Goal: Find specific page/section: Find specific page/section

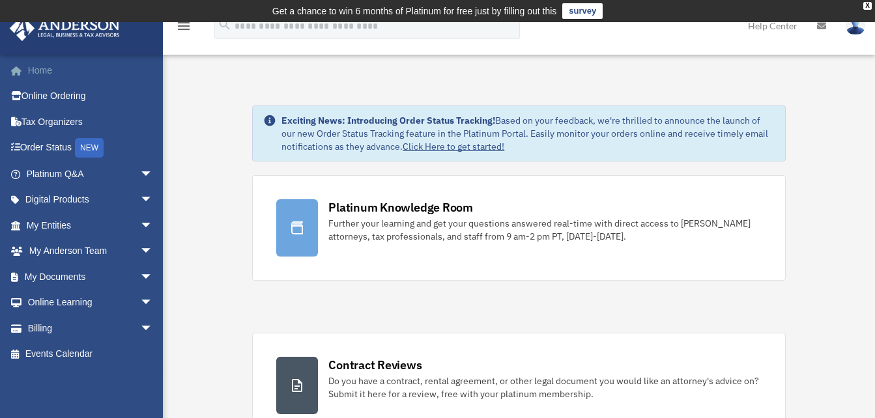
click at [55, 73] on link "Home" at bounding box center [91, 70] width 164 height 26
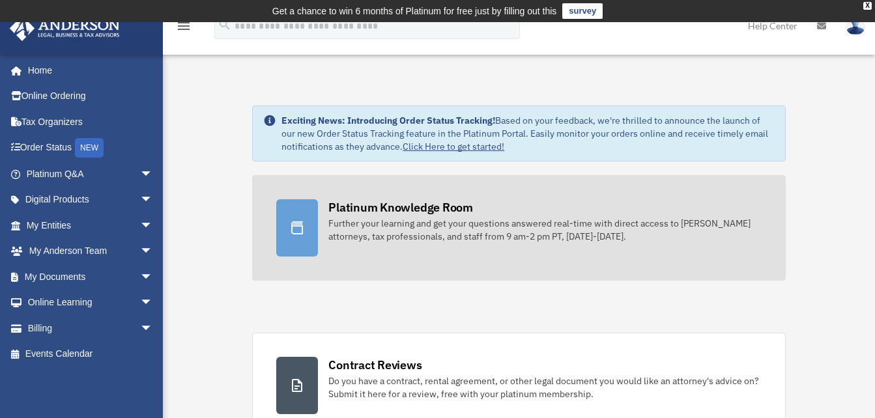
click at [399, 245] on link "Platinum Knowledge Room Further your learning and get your questions answered r…" at bounding box center [518, 228] width 533 height 106
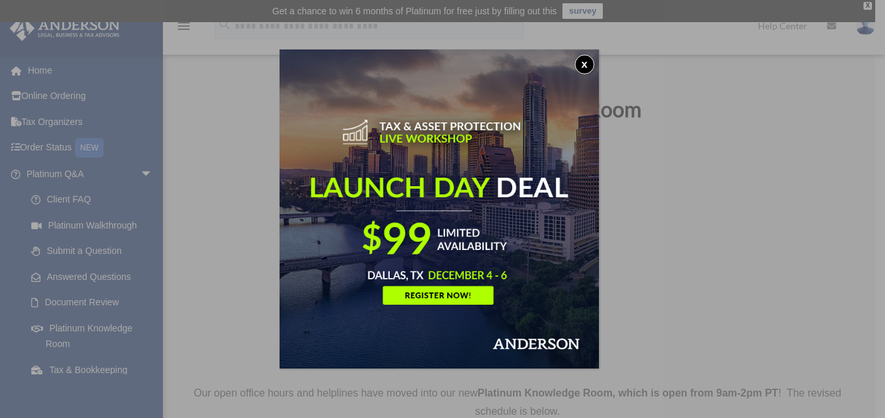
click at [585, 63] on button "x" at bounding box center [585, 65] width 20 height 20
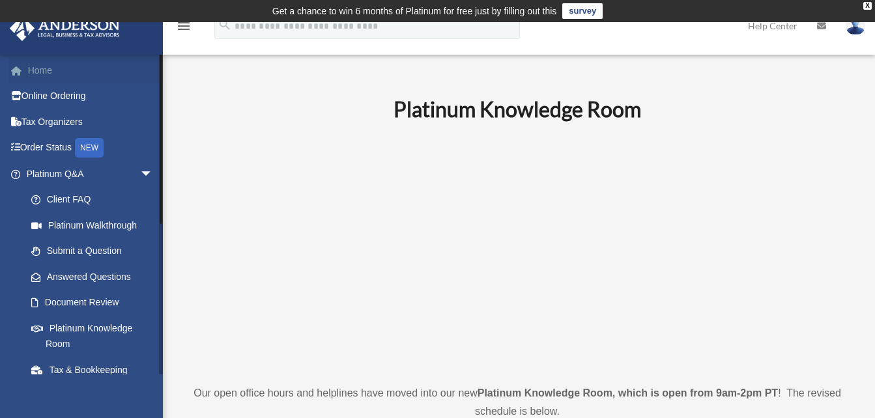
click at [51, 74] on link "Home" at bounding box center [91, 70] width 164 height 26
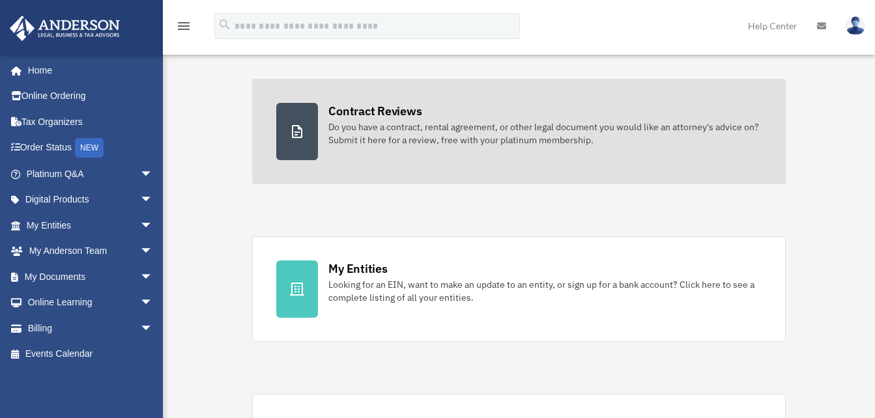
scroll to position [255, 0]
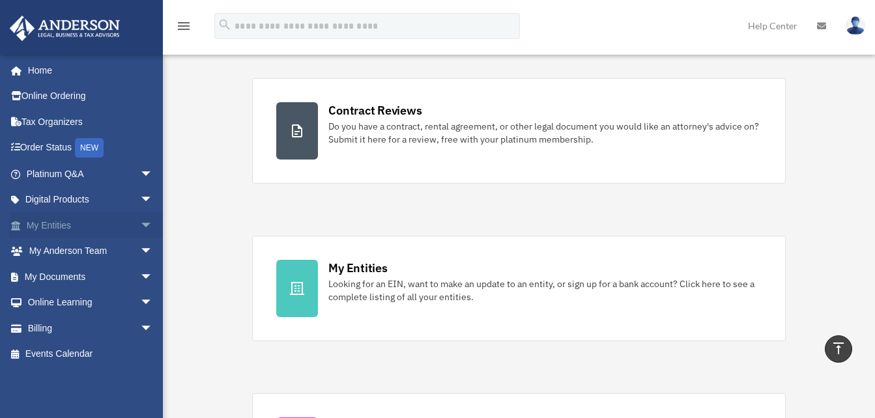
click at [140, 227] on span "arrow_drop_down" at bounding box center [153, 225] width 26 height 27
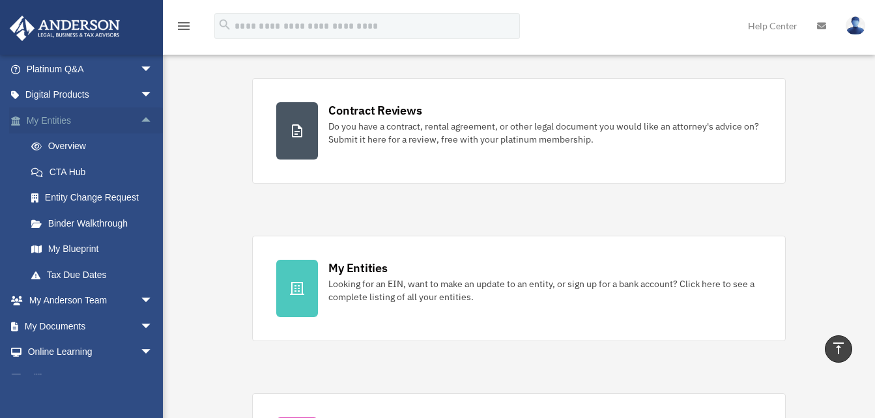
scroll to position [106, 0]
click at [89, 242] on link "My Blueprint" at bounding box center [95, 248] width 154 height 26
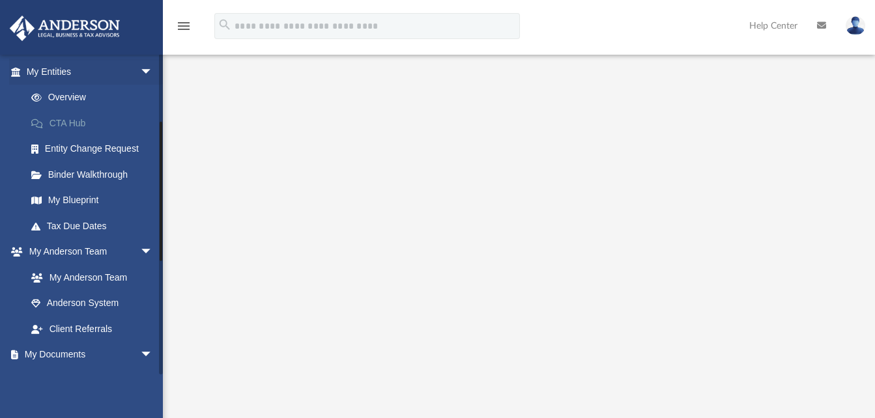
scroll to position [154, 0]
click at [140, 355] on span "arrow_drop_down" at bounding box center [153, 354] width 26 height 27
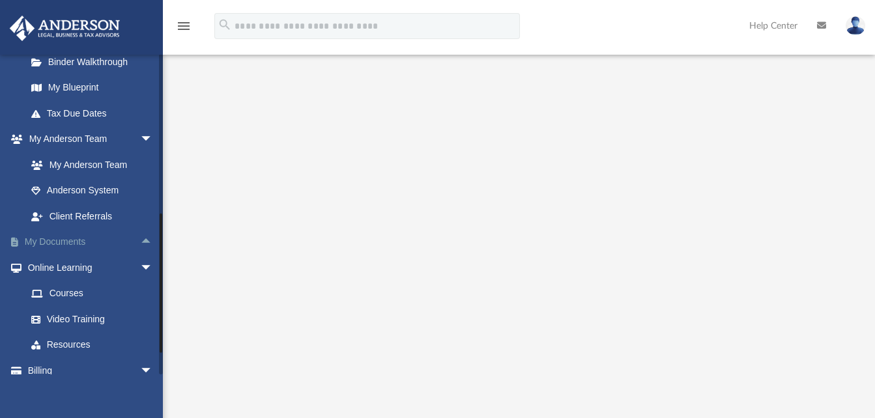
scroll to position [304, 0]
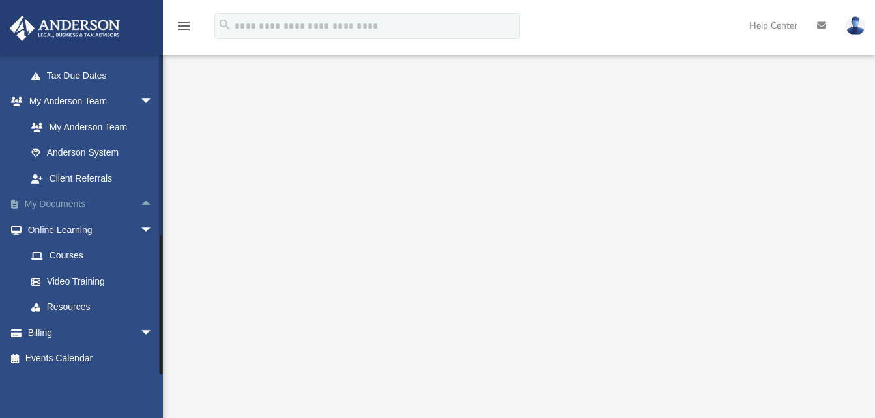
click at [140, 201] on span "arrow_drop_up" at bounding box center [153, 205] width 26 height 27
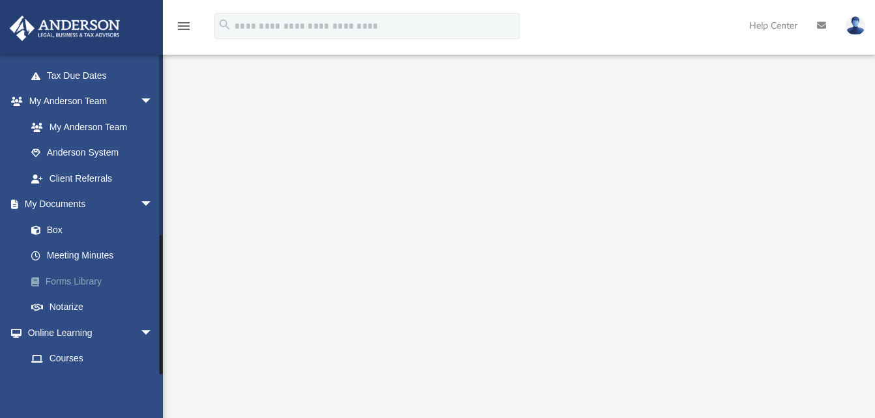
click at [67, 282] on link "Forms Library" at bounding box center [95, 281] width 154 height 26
